Goal: Task Accomplishment & Management: Use online tool/utility

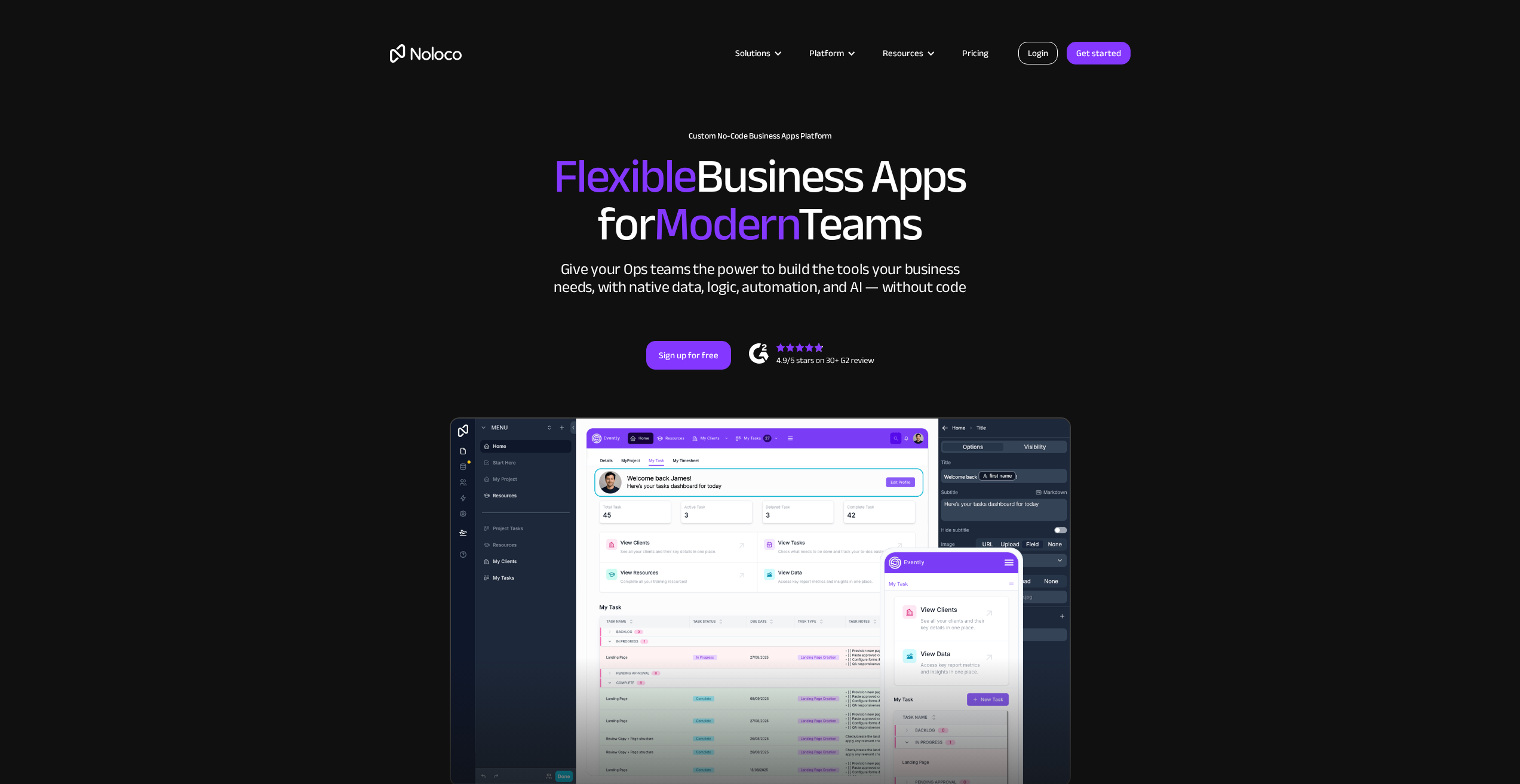
click at [1043, 55] on link "Login" at bounding box center [1038, 53] width 39 height 23
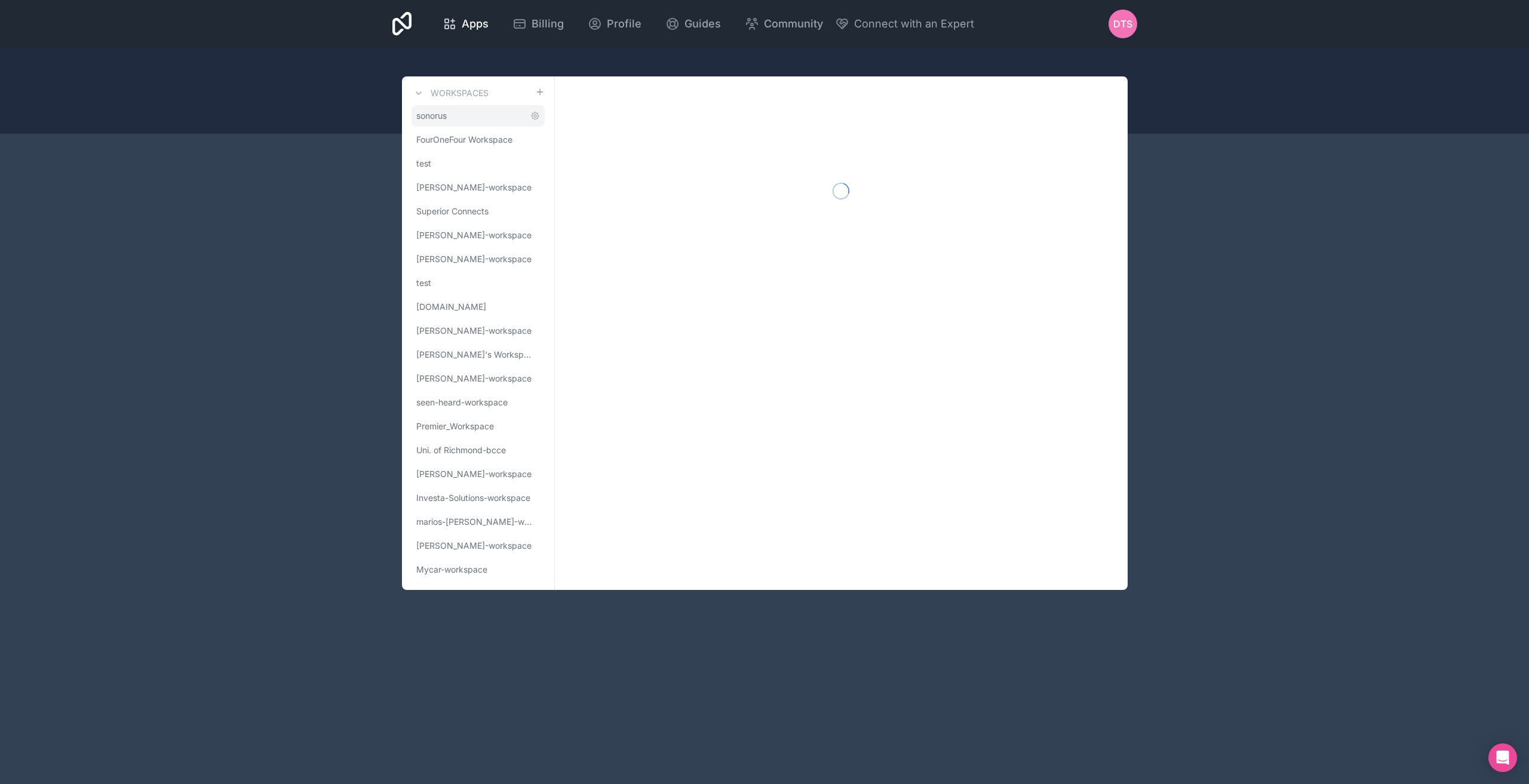
click at [439, 112] on span "sonorus" at bounding box center [431, 116] width 31 height 12
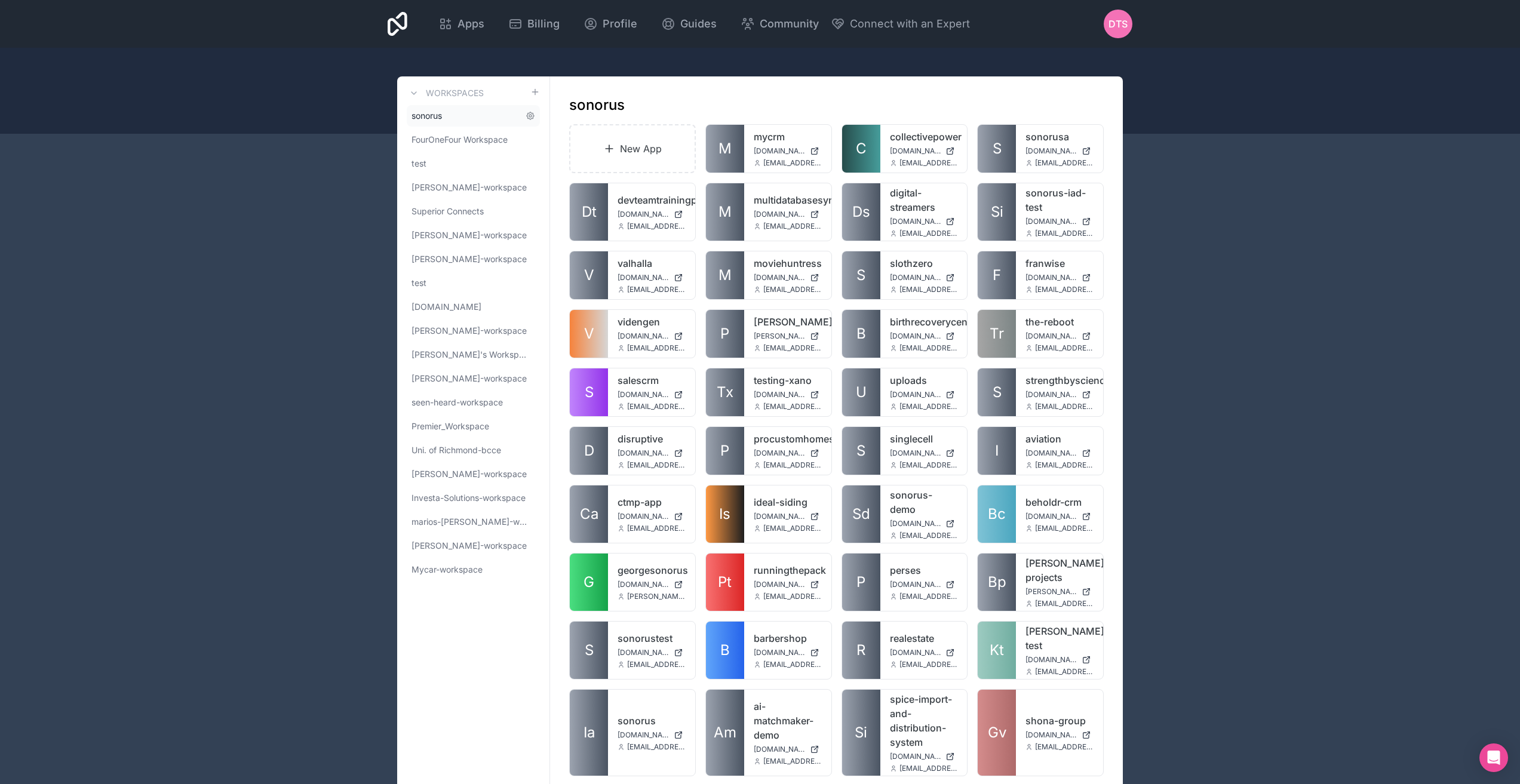
click at [431, 115] on span "sonorus" at bounding box center [427, 116] width 31 height 12
click at [622, 153] on link "New App" at bounding box center [633, 148] width 127 height 49
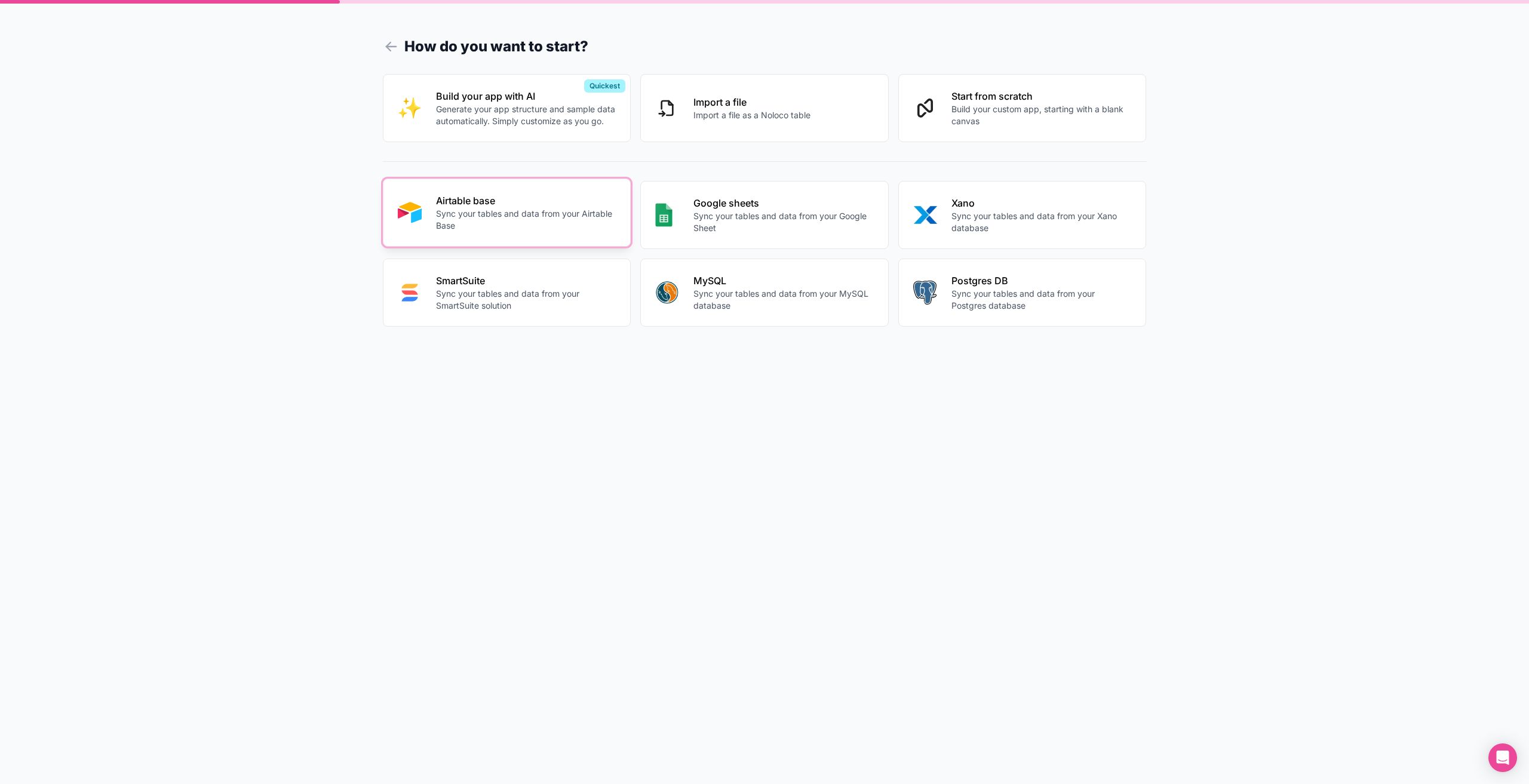
click at [522, 212] on p "Sync your tables and data from your Airtable Base" at bounding box center [527, 220] width 181 height 24
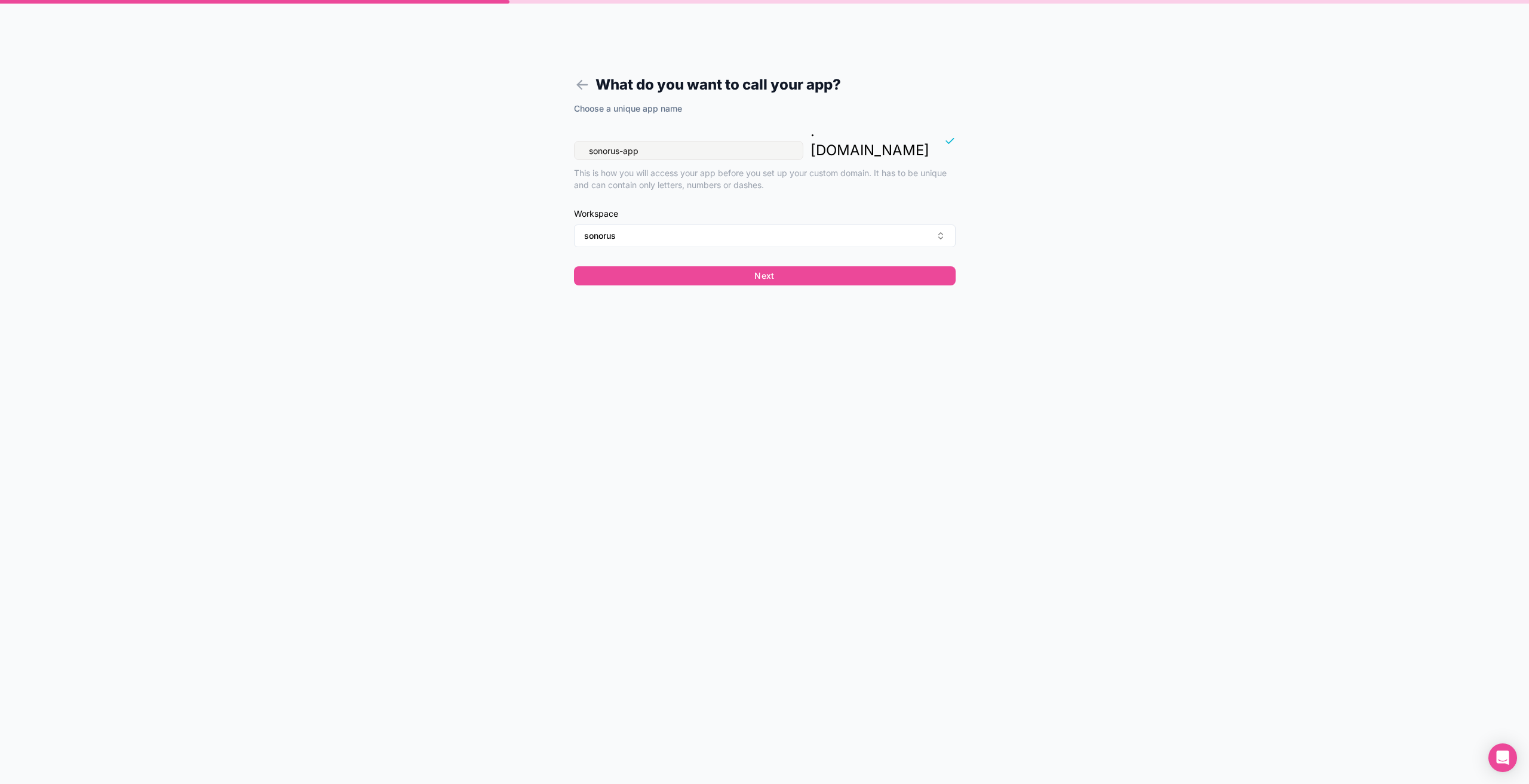
click at [647, 141] on input "sonorus-app" at bounding box center [688, 150] width 229 height 19
type input "taverna-chris"
click at [484, 213] on div "What do you want to call your app? Choose a unique app name taverna-chris . nol…" at bounding box center [764, 392] width 1529 height 784
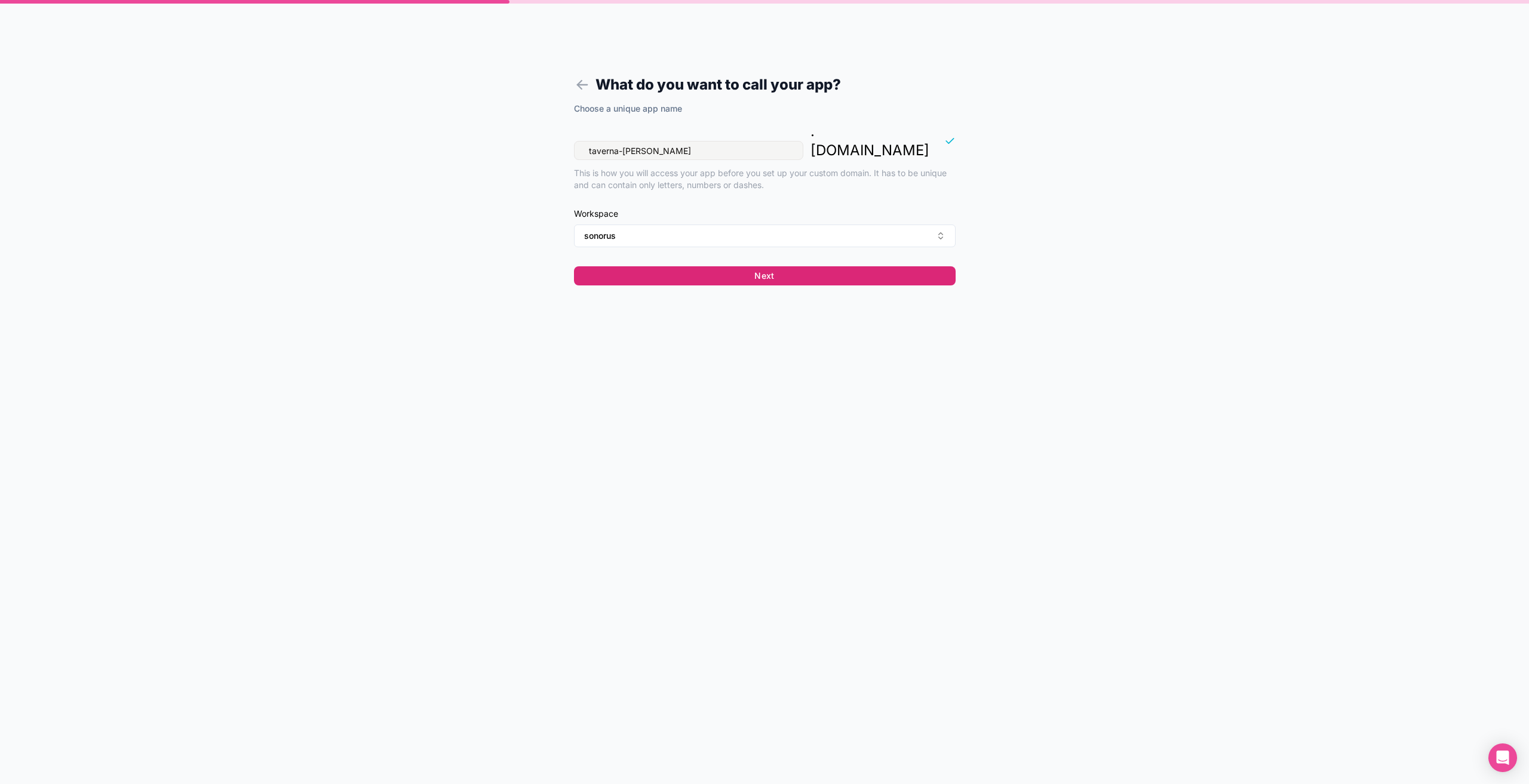
click at [765, 267] on button "Next" at bounding box center [764, 276] width 382 height 19
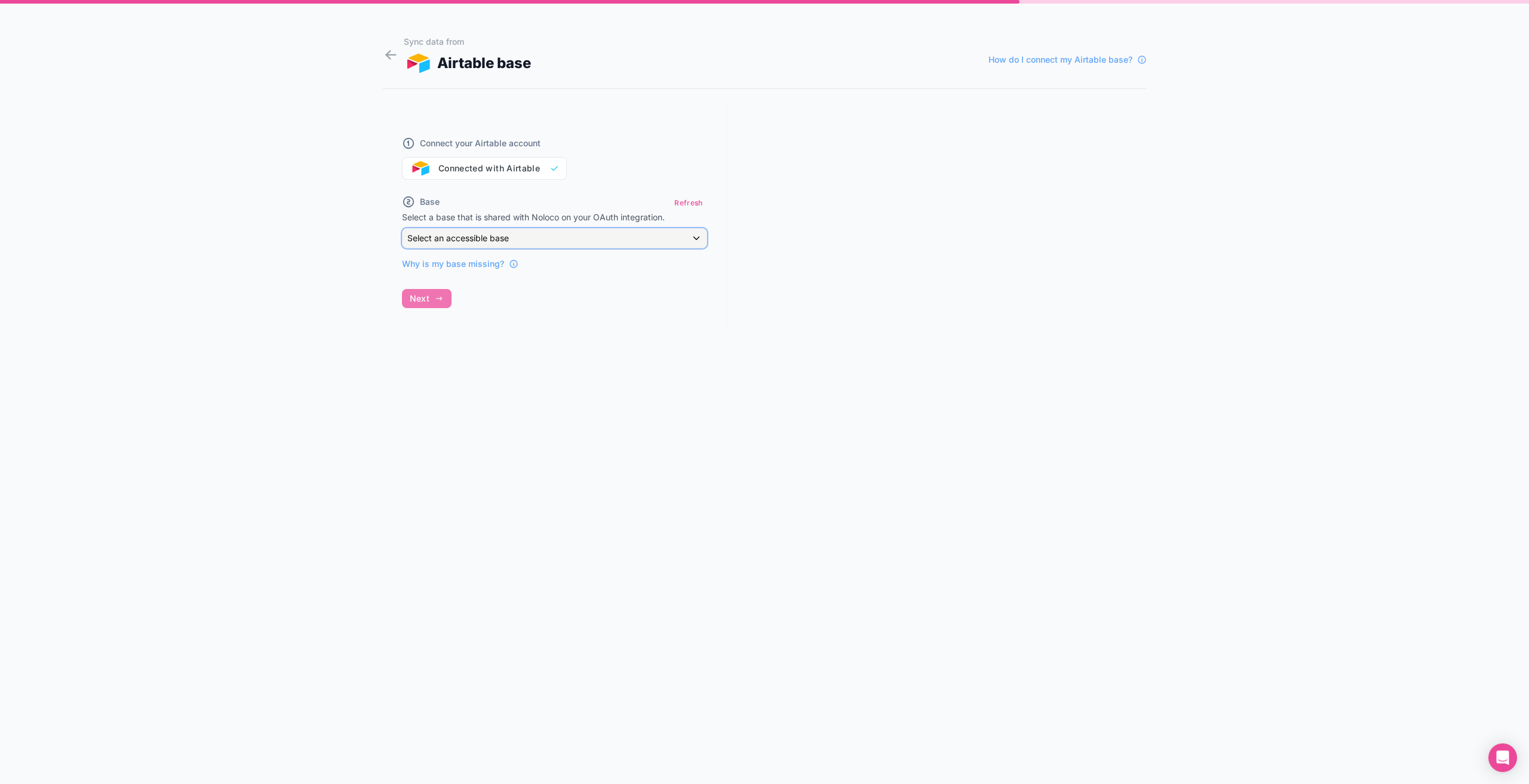
click at [560, 232] on div "Select an accessible base" at bounding box center [554, 238] width 304 height 19
click at [517, 263] on input "text" at bounding box center [574, 267] width 333 height 19
click at [488, 262] on input "text" at bounding box center [574, 267] width 333 height 19
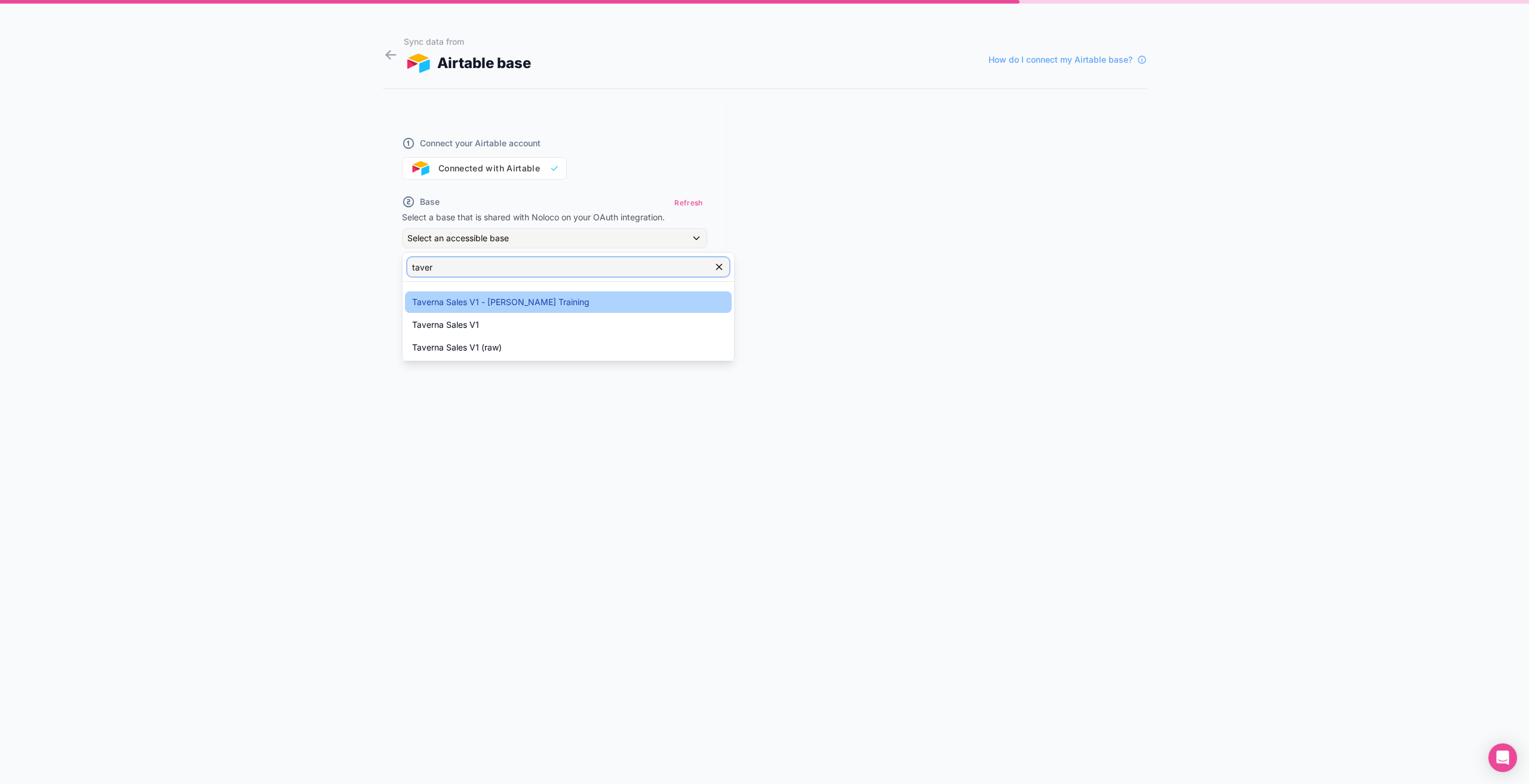
type input "taver"
click at [514, 297] on span "Taverna Sales V1 - Chris Training" at bounding box center [501, 302] width 177 height 14
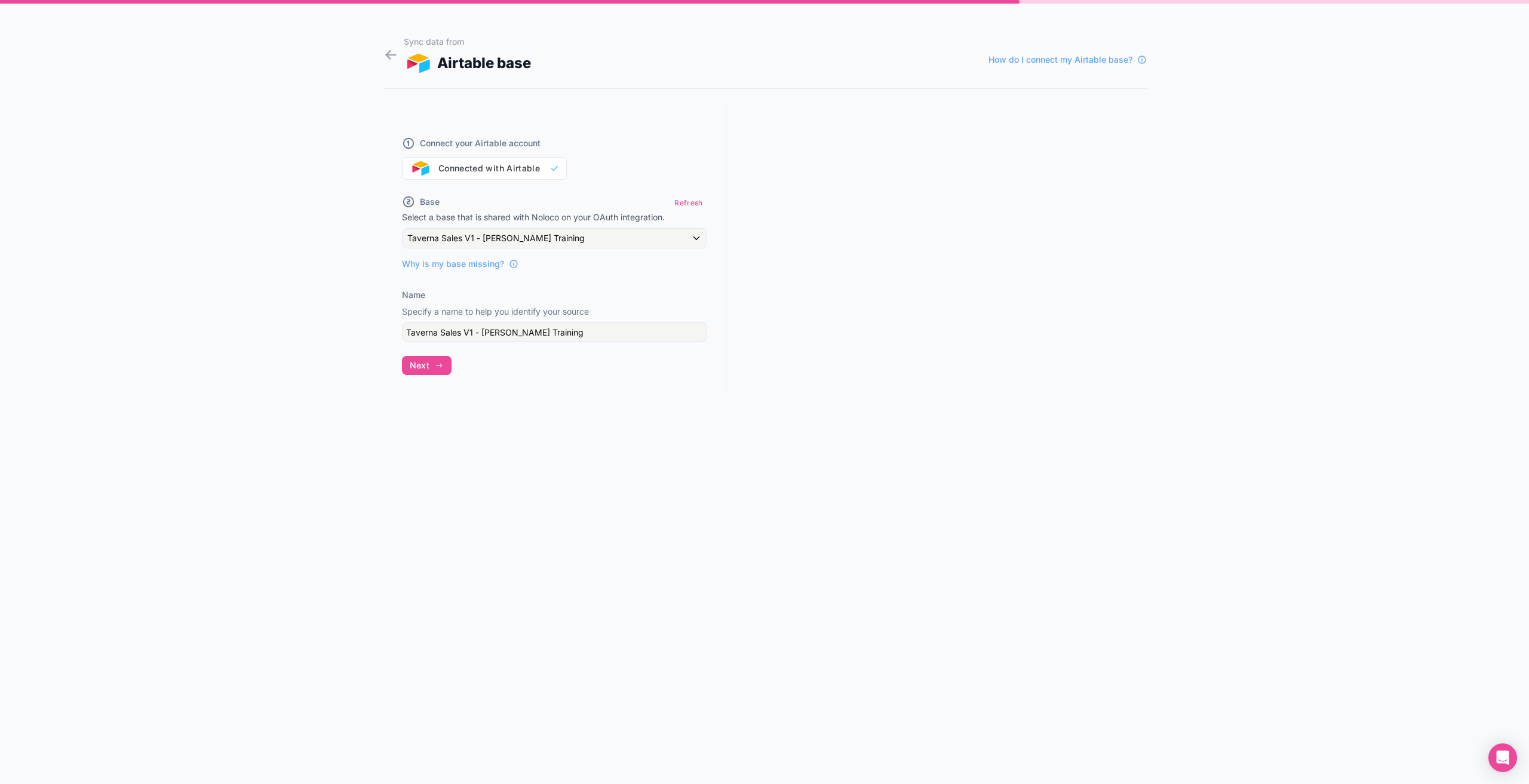
click at [865, 325] on div at bounding box center [937, 248] width 420 height 291
click at [414, 366] on span "Next" at bounding box center [419, 366] width 20 height 11
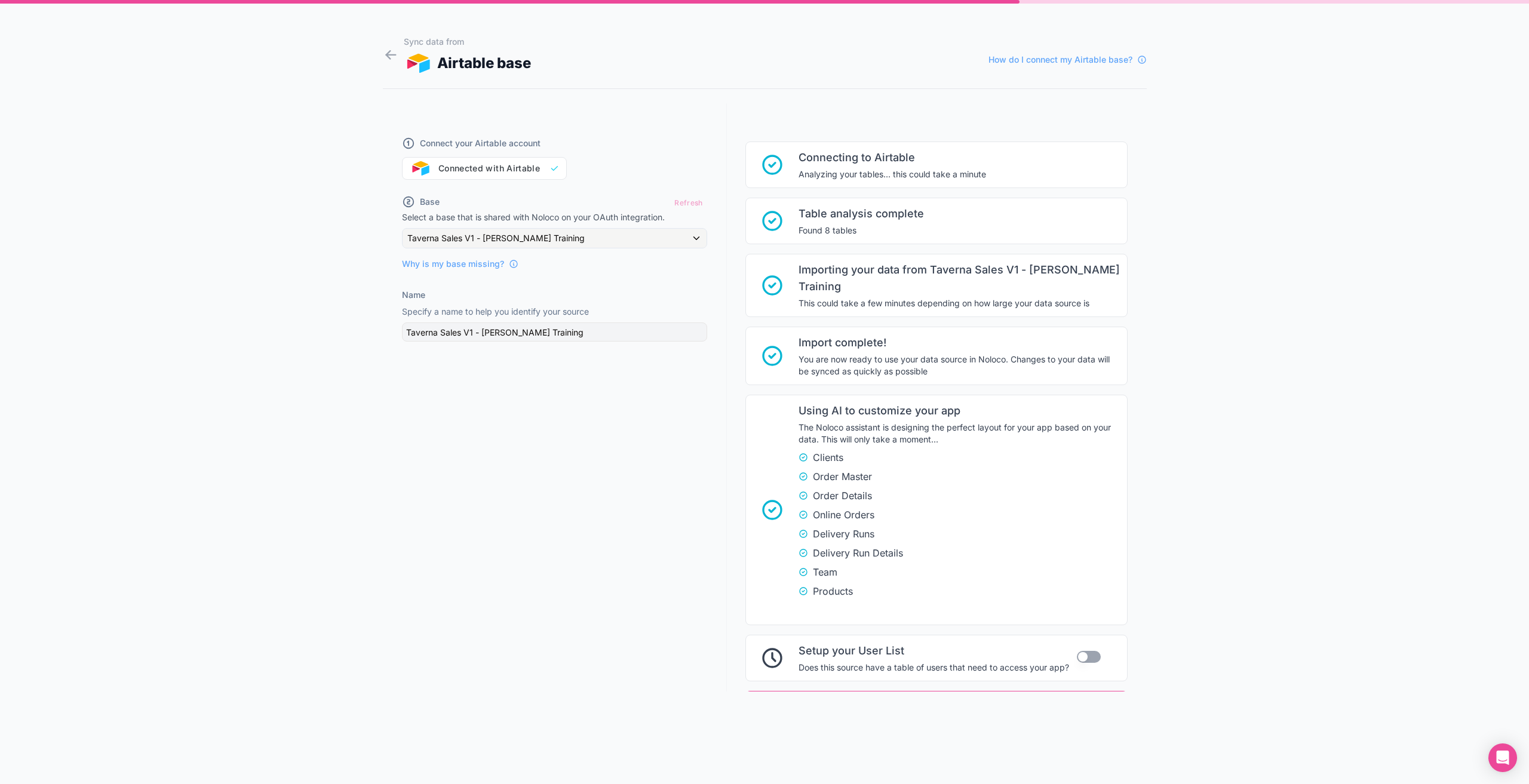
scroll to position [49, 0]
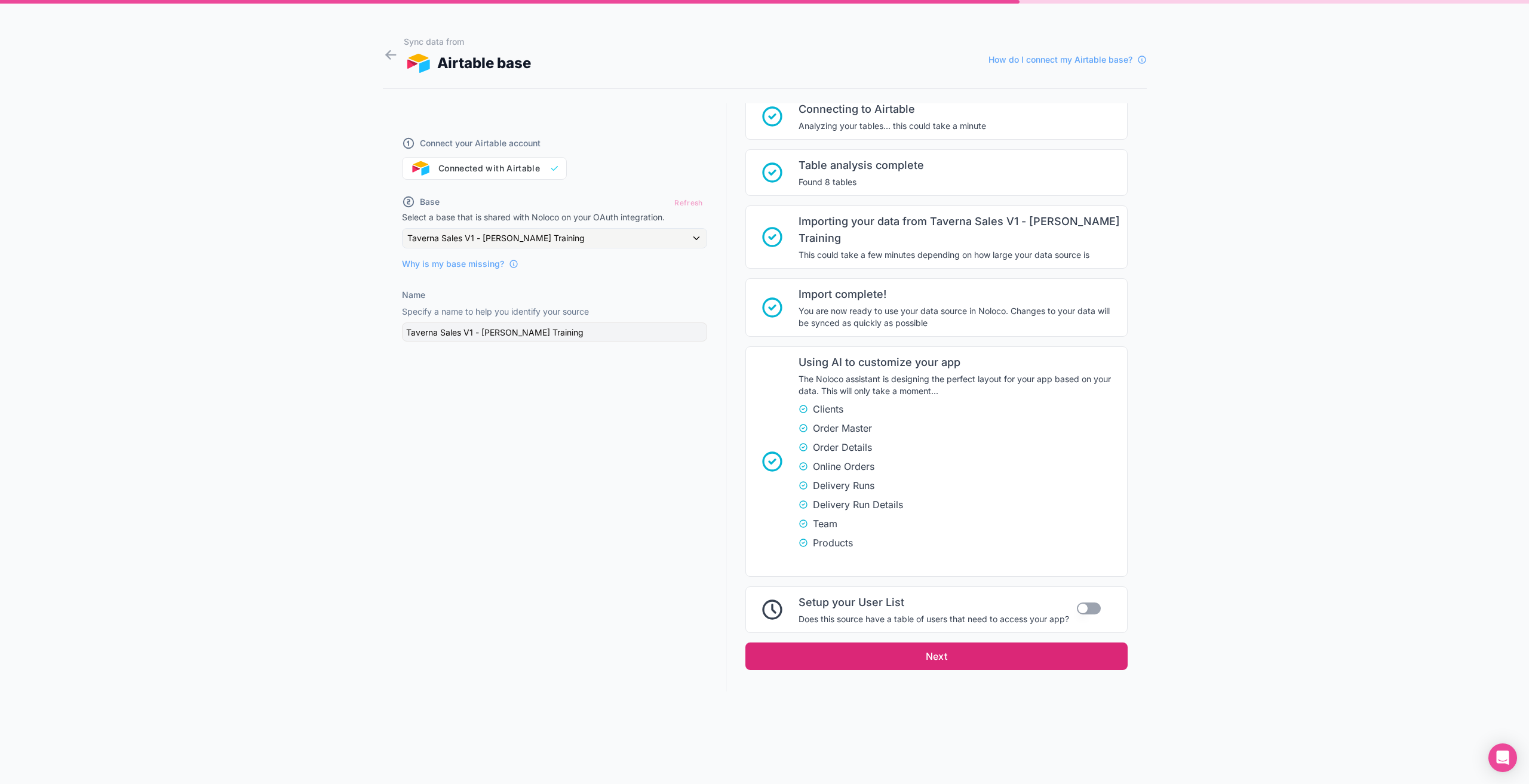
click at [941, 643] on button "Next" at bounding box center [937, 656] width 382 height 27
